Goal: Task Accomplishment & Management: Complete application form

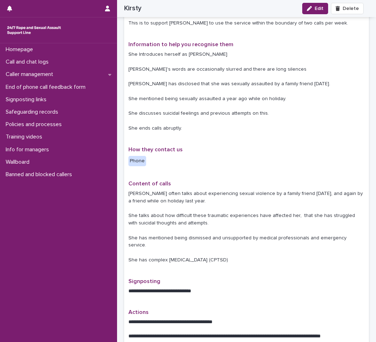
scroll to position [106, 0]
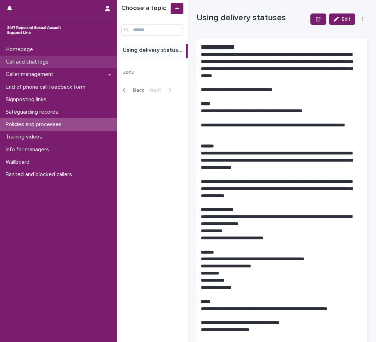
click at [48, 64] on p "Call and chat logs" at bounding box center [28, 62] width 51 height 7
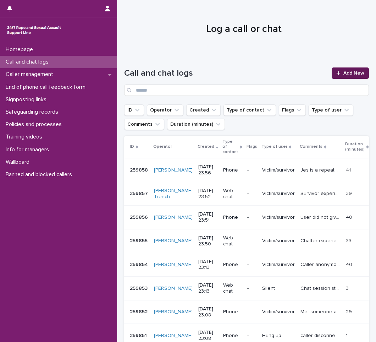
click at [348, 73] on span "Add New" at bounding box center [354, 73] width 21 height 5
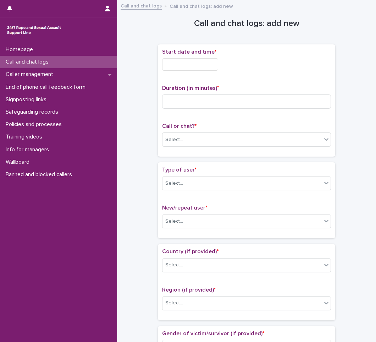
click at [193, 68] on input "text" at bounding box center [190, 64] width 56 height 12
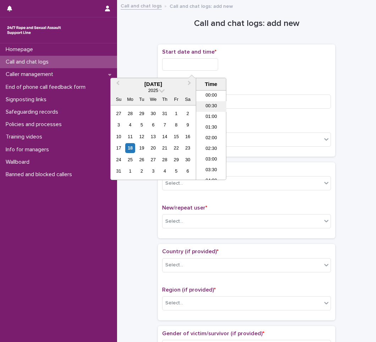
click at [208, 106] on li "00:30" at bounding box center [211, 106] width 30 height 11
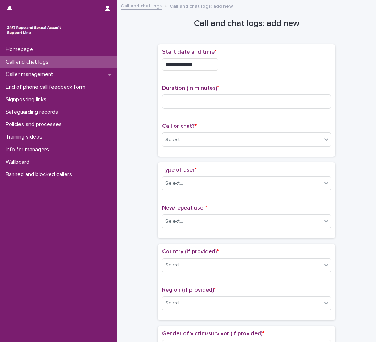
click at [213, 66] on input "**********" at bounding box center [190, 64] width 56 height 12
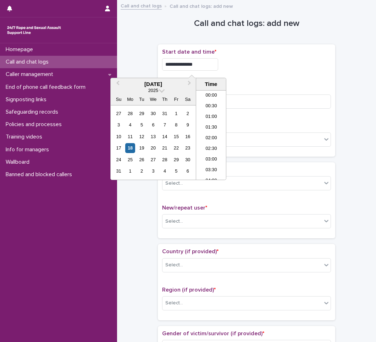
type input "**********"
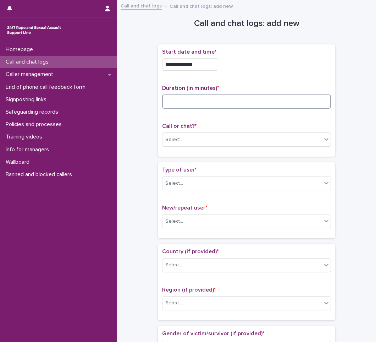
click at [189, 102] on input at bounding box center [246, 101] width 169 height 14
type input "*"
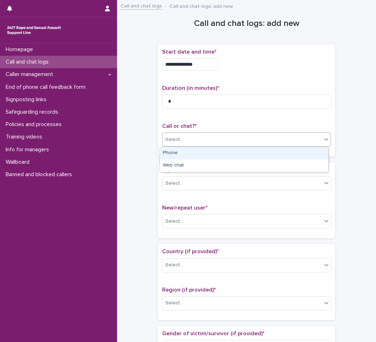
click at [185, 139] on div "Select..." at bounding box center [242, 140] width 159 height 12
click at [184, 152] on div "Phone" at bounding box center [244, 153] width 168 height 12
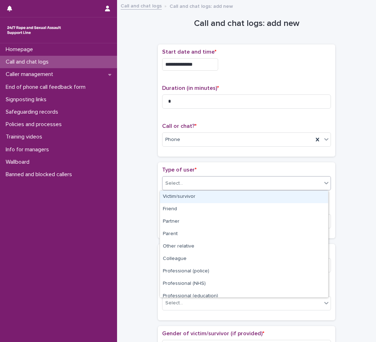
click at [183, 182] on div "Select..." at bounding box center [242, 183] width 159 height 12
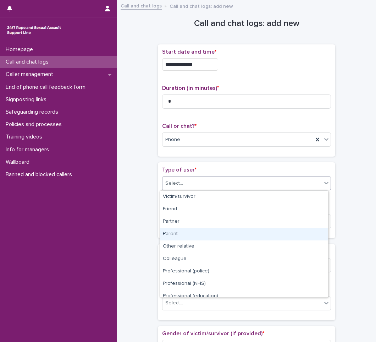
scroll to position [80, 0]
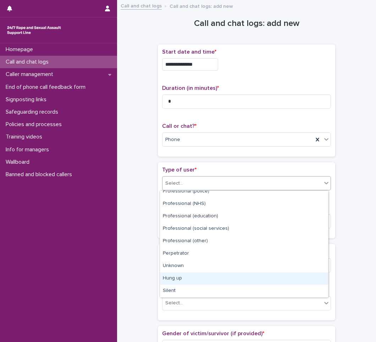
click at [185, 278] on div "Hung up" at bounding box center [244, 278] width 168 height 12
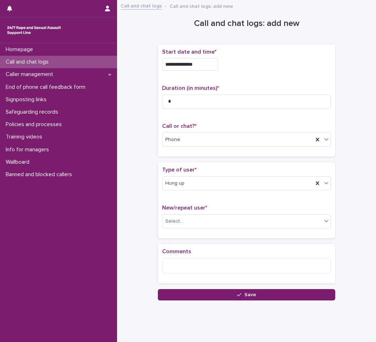
click at [190, 214] on div "New/repeat user * Select..." at bounding box center [246, 218] width 169 height 29
click at [188, 218] on div "Select..." at bounding box center [242, 221] width 159 height 12
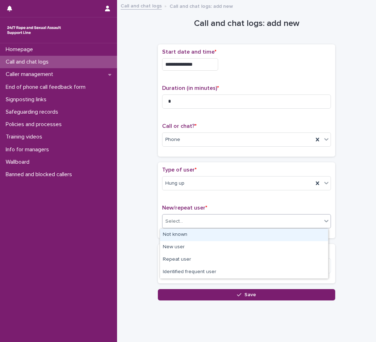
click at [181, 235] on div "Not known" at bounding box center [244, 235] width 168 height 12
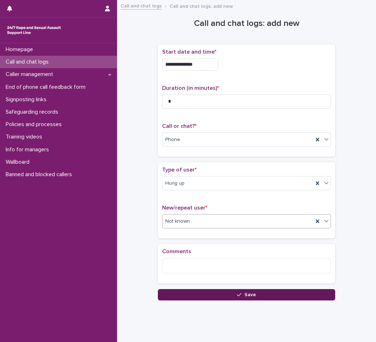
click at [226, 293] on button "Save" at bounding box center [246, 294] width 177 height 11
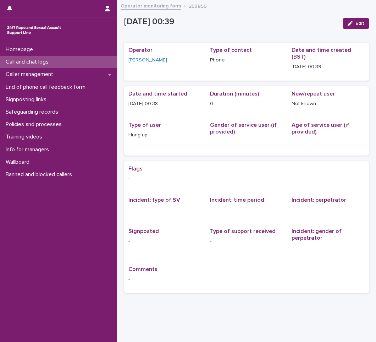
click at [17, 61] on p "Call and chat logs" at bounding box center [28, 62] width 51 height 7
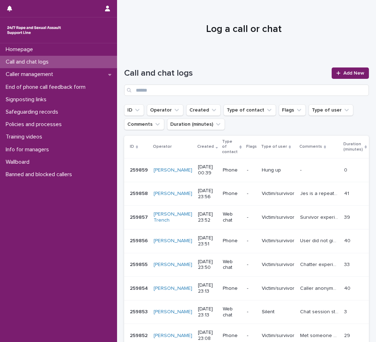
click at [223, 191] on p "Phone" at bounding box center [232, 194] width 18 height 6
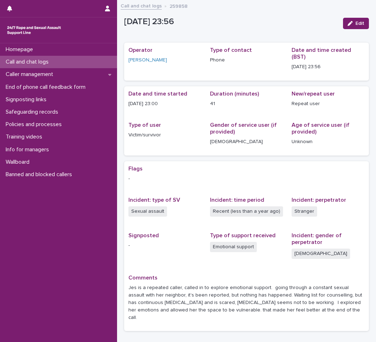
click at [24, 61] on p "Call and chat logs" at bounding box center [28, 62] width 51 height 7
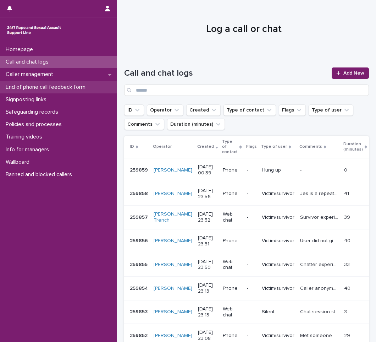
click at [62, 88] on p "End of phone call feedback form" at bounding box center [47, 87] width 88 height 7
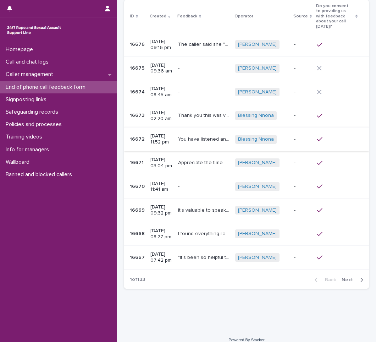
scroll to position [59, 0]
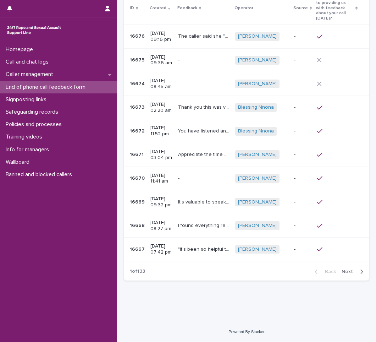
click at [361, 273] on icon "button" at bounding box center [362, 271] width 2 height 4
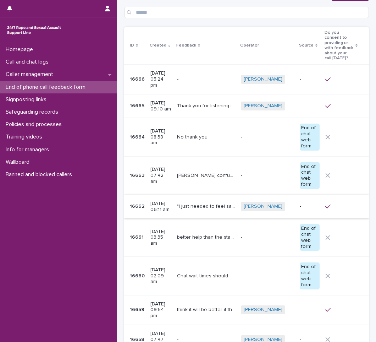
scroll to position [15, 0]
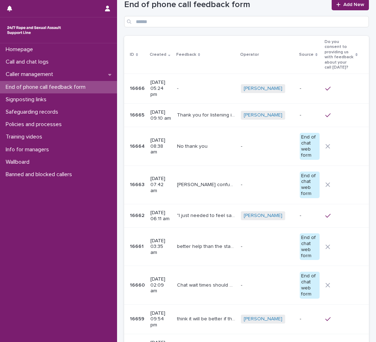
click at [206, 142] on p "No thank you" at bounding box center [193, 145] width 32 height 7
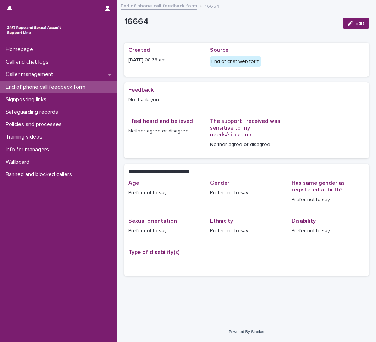
click at [24, 84] on p "End of phone call feedback form" at bounding box center [47, 87] width 88 height 7
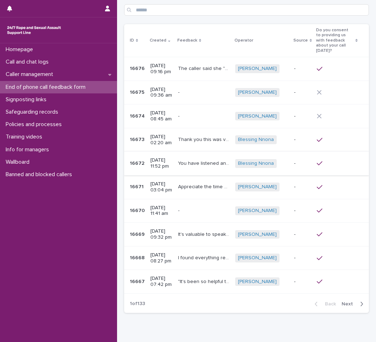
scroll to position [59, 0]
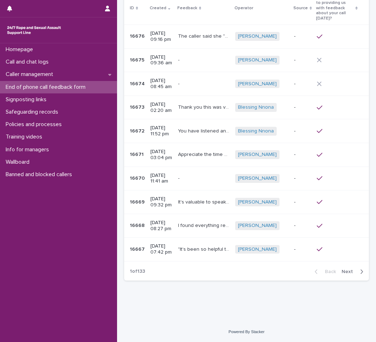
click at [360, 272] on icon "button" at bounding box center [361, 271] width 3 height 6
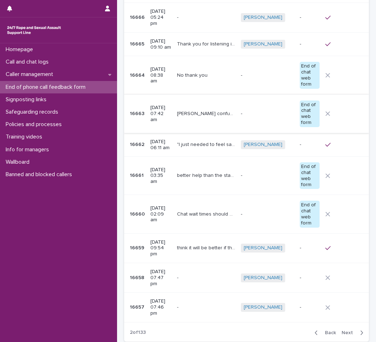
scroll to position [113, 0]
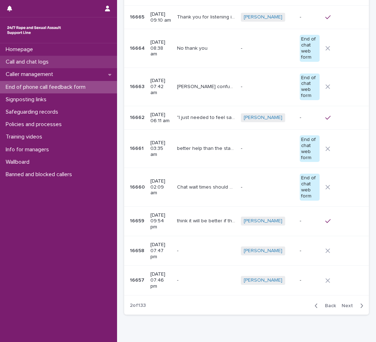
click at [42, 61] on p "Call and chat logs" at bounding box center [28, 62] width 51 height 7
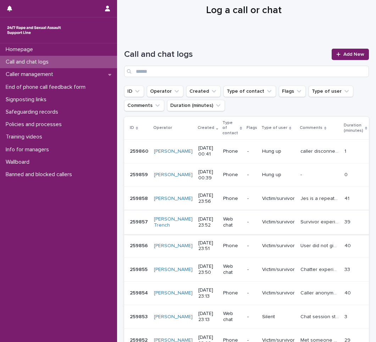
scroll to position [4, 0]
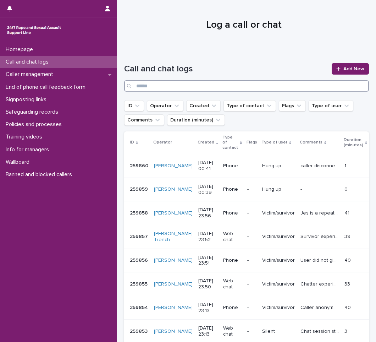
click at [232, 87] on input "Search" at bounding box center [246, 85] width 245 height 11
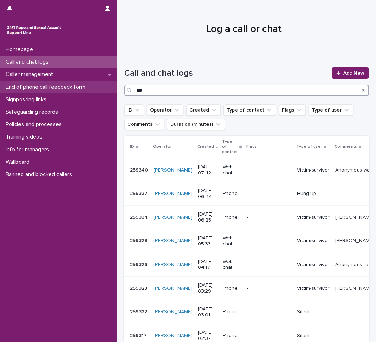
type input "***"
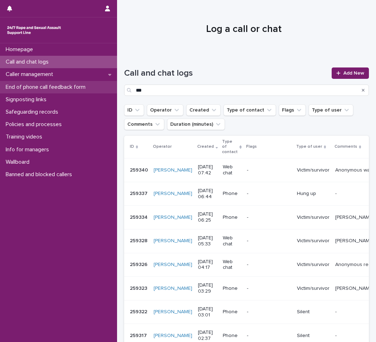
click at [40, 89] on p "End of phone call feedback form" at bounding box center [47, 87] width 88 height 7
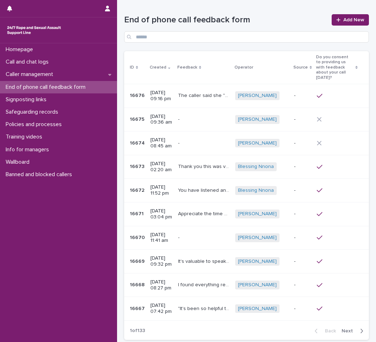
click at [361, 329] on icon "button" at bounding box center [362, 331] width 2 height 4
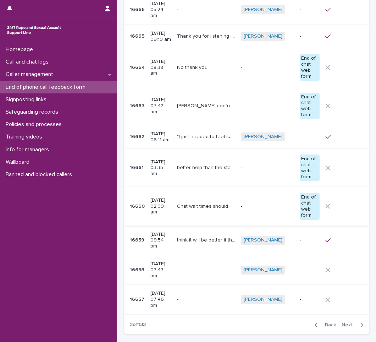
scroll to position [106, 0]
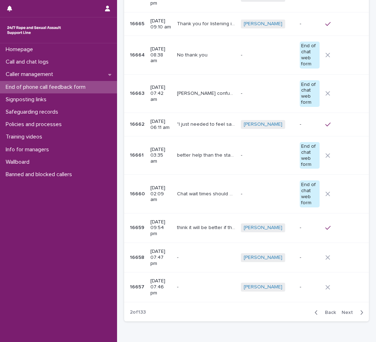
click at [360, 309] on icon "button" at bounding box center [361, 312] width 3 height 6
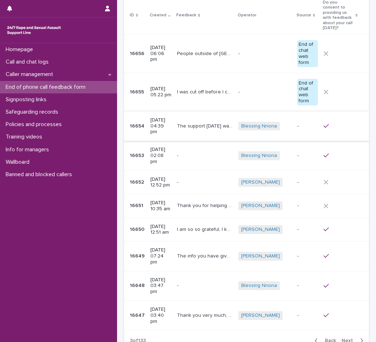
scroll to position [83, 0]
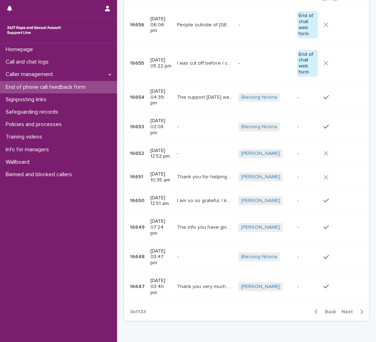
click at [360, 308] on icon "button" at bounding box center [361, 311] width 3 height 6
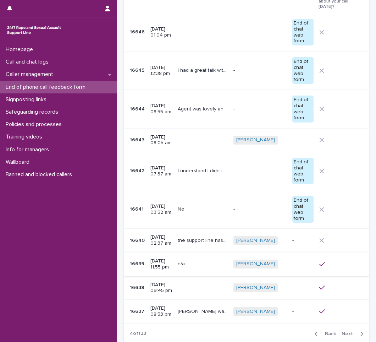
scroll to position [106, 0]
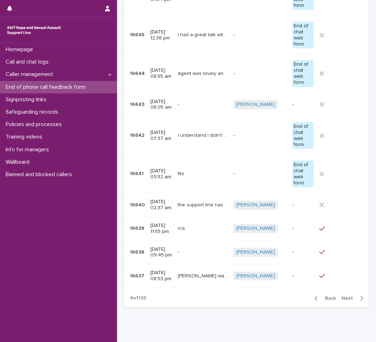
click at [360, 295] on icon "button" at bounding box center [361, 298] width 3 height 6
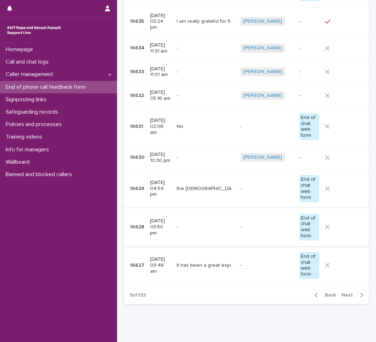
scroll to position [128, 0]
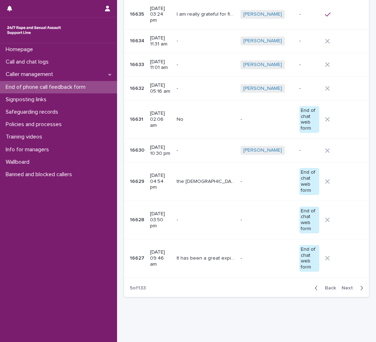
click at [361, 286] on icon "button" at bounding box center [362, 288] width 2 height 4
